Goal: Communication & Community: Answer question/provide support

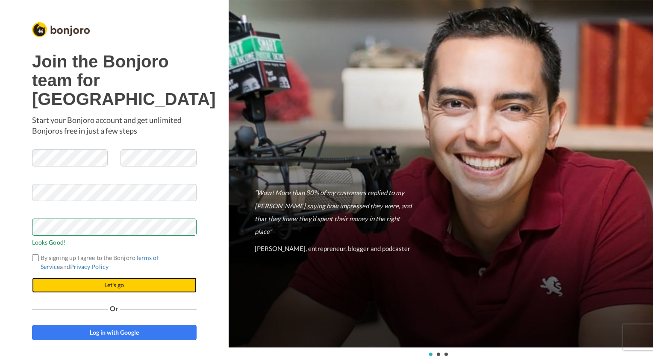
click at [89, 293] on button "Let's go" at bounding box center [114, 285] width 165 height 15
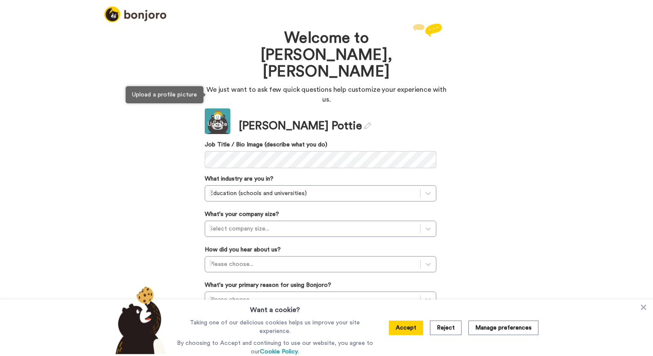
click at [219, 120] on div "Update" at bounding box center [218, 124] width 26 height 9
click at [217, 109] on div "Update" at bounding box center [218, 122] width 26 height 26
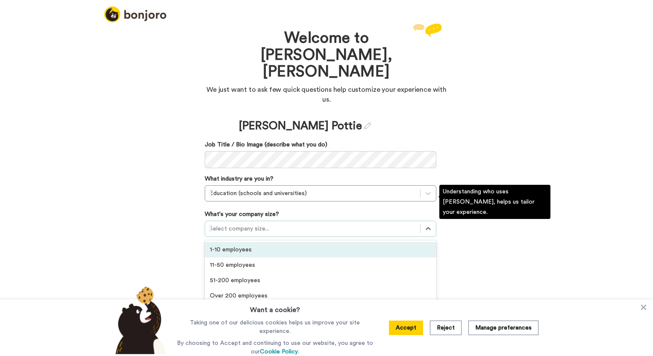
click at [267, 222] on div "Select company size..." at bounding box center [312, 229] width 215 height 14
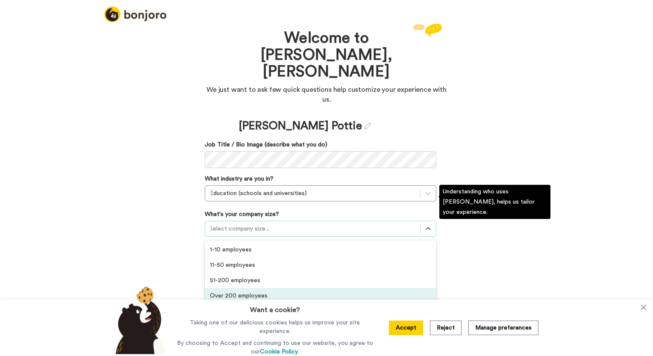
click at [264, 288] on div "Over 200 employees" at bounding box center [321, 295] width 232 height 15
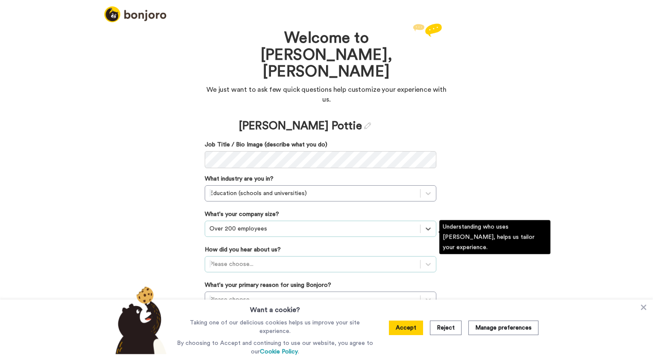
click at [294, 259] on div at bounding box center [312, 264] width 206 height 10
click at [281, 310] on div "Invited by a colleague" at bounding box center [321, 317] width 232 height 15
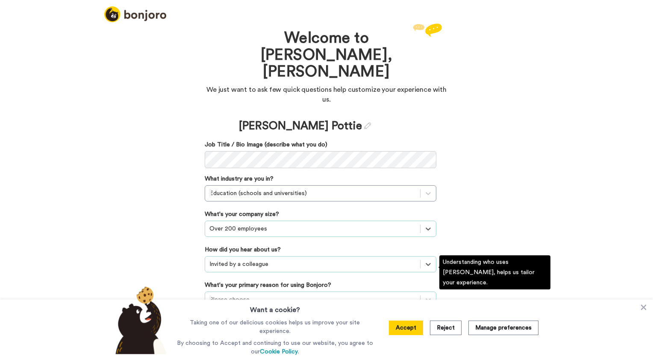
click at [251, 292] on div "Please choose..." at bounding box center [321, 300] width 232 height 16
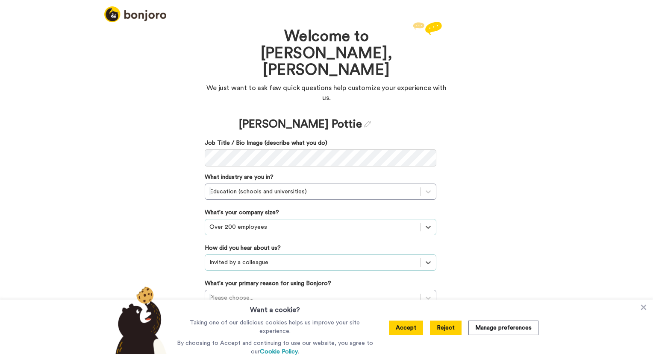
scroll to position [0, 0]
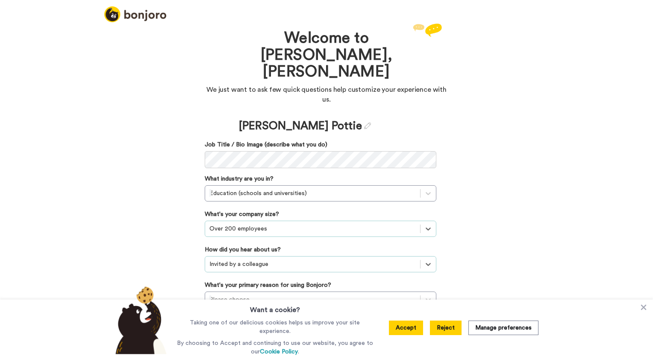
click at [451, 331] on button "Reject" at bounding box center [446, 328] width 32 height 15
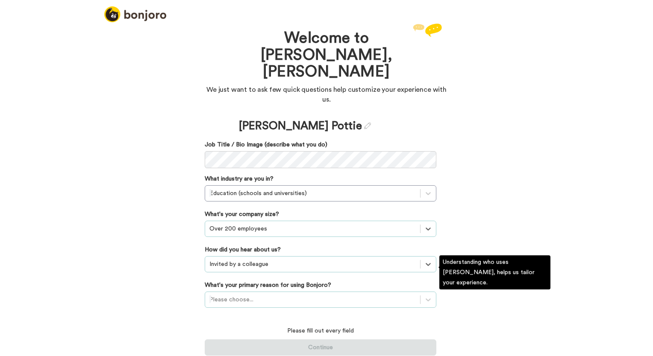
click at [373, 292] on div "Please choose..." at bounding box center [321, 300] width 232 height 16
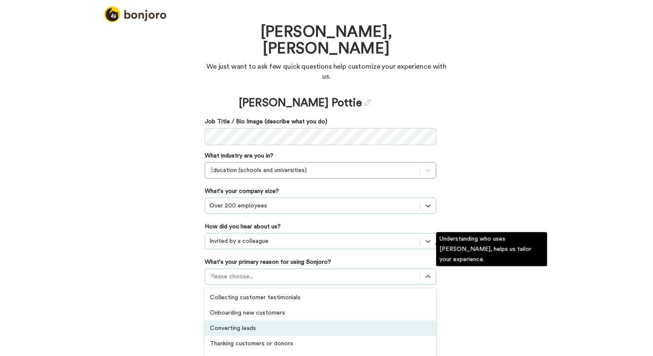
click at [282, 321] on div "Converting leads" at bounding box center [321, 328] width 232 height 15
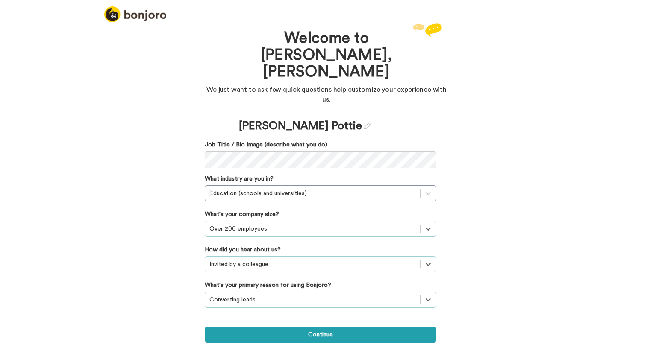
click at [309, 327] on button "Continue" at bounding box center [321, 335] width 232 height 16
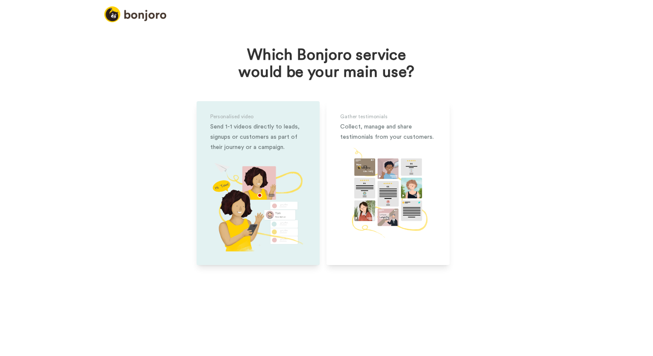
click at [265, 212] on img at bounding box center [258, 204] width 96 height 96
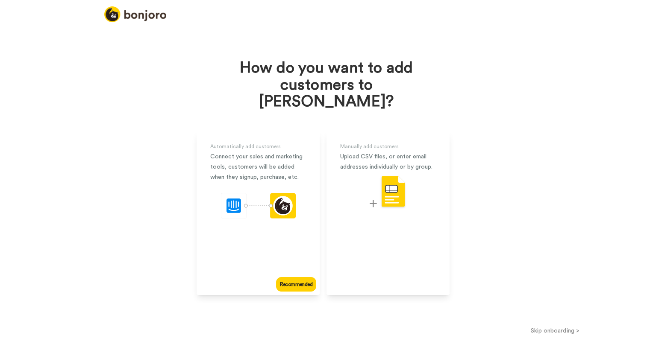
click at [565, 326] on button "Skip onboarding >" at bounding box center [555, 330] width 196 height 9
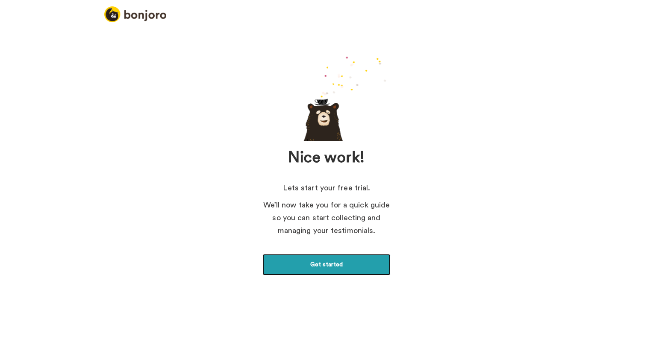
click at [326, 269] on link "Get started" at bounding box center [326, 264] width 128 height 21
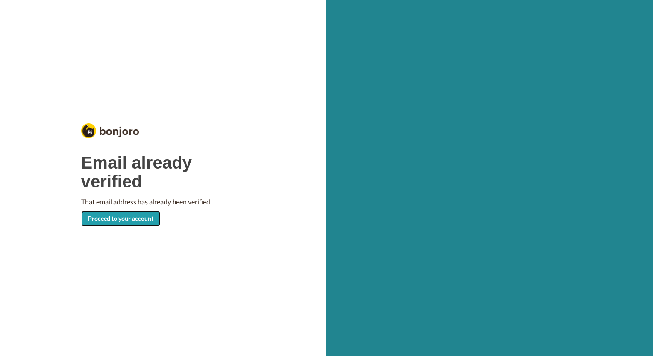
click at [123, 224] on link "Proceed to your account" at bounding box center [120, 218] width 79 height 15
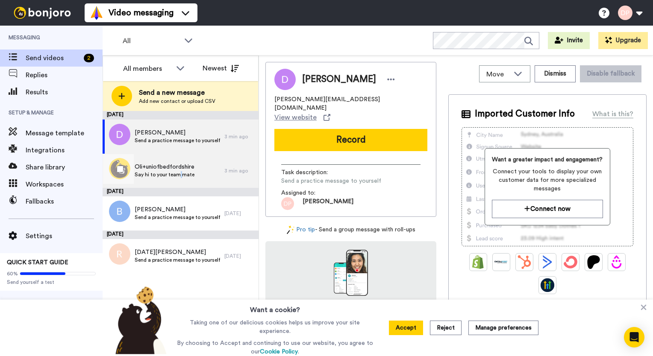
click at [179, 177] on span "Say hi to your team mate" at bounding box center [165, 174] width 60 height 7
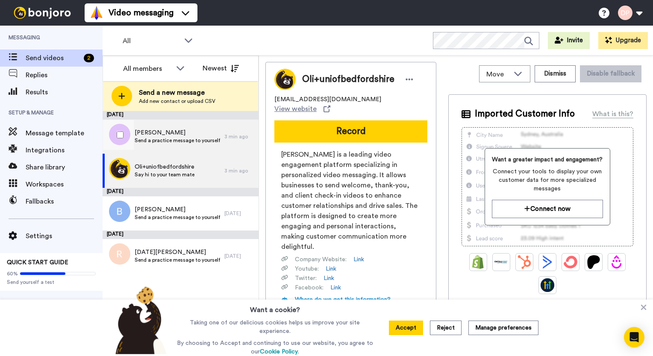
click at [178, 138] on span "Send a practice message to yourself" at bounding box center [177, 140] width 85 height 7
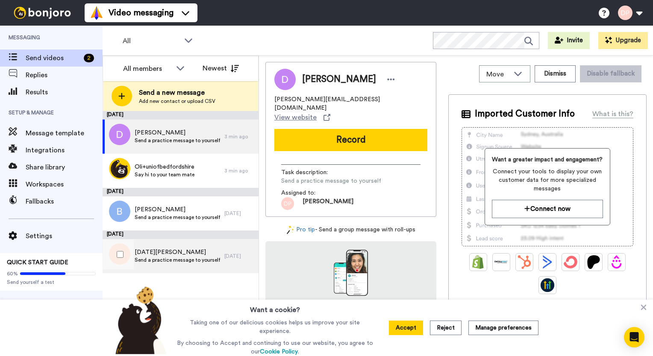
click at [177, 264] on div "Noel Douglas Send a practice message to yourself" at bounding box center [177, 256] width 85 height 16
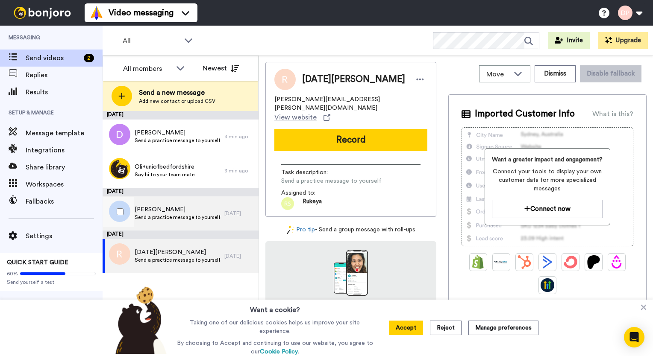
click at [182, 219] on span "Send a practice message to yourself" at bounding box center [177, 217] width 85 height 7
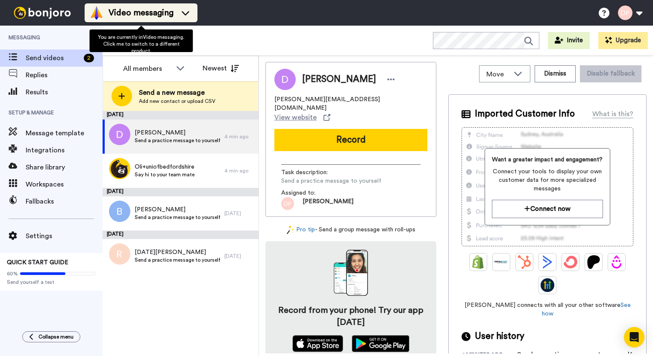
click at [190, 13] on icon at bounding box center [186, 13] width 14 height 9
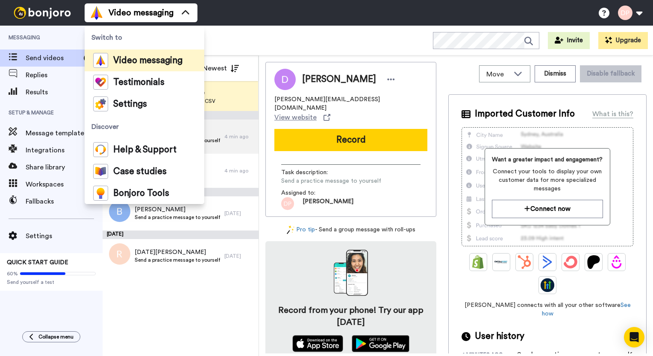
click at [220, 13] on div "Video messaging Switch to Video messaging Testimonials Settings Discover Help &…" at bounding box center [369, 13] width 568 height 26
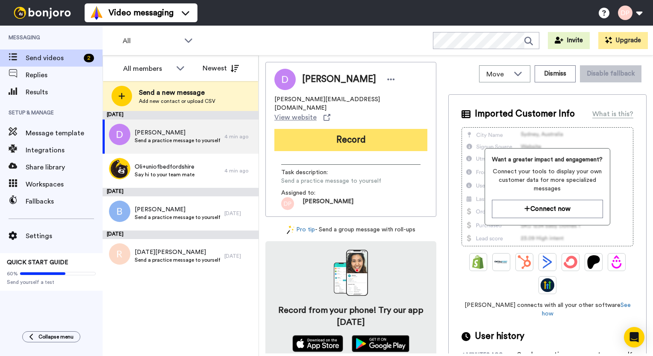
click at [303, 129] on button "Record" at bounding box center [350, 140] width 153 height 22
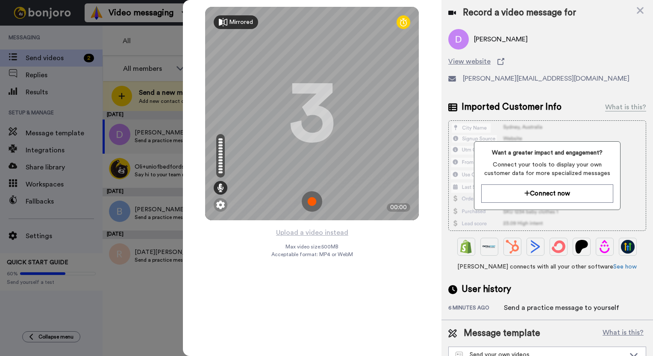
click at [226, 21] on icon at bounding box center [223, 22] width 9 height 9
click at [226, 26] on div "Mirror" at bounding box center [233, 22] width 38 height 14
click at [120, 299] on div at bounding box center [326, 178] width 653 height 356
click at [641, 8] on icon at bounding box center [640, 10] width 9 height 11
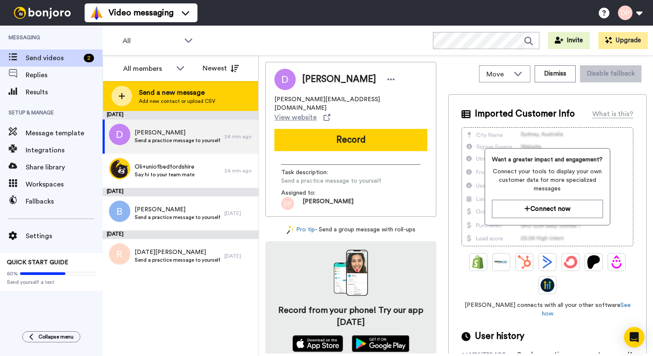
click at [191, 91] on span "Send a new message" at bounding box center [177, 93] width 76 height 10
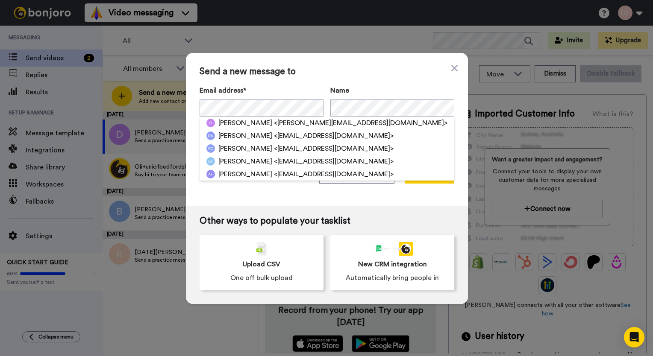
click at [302, 76] on span "Send a new message to" at bounding box center [327, 72] width 255 height 10
